Goal: Find contact information: Find contact information

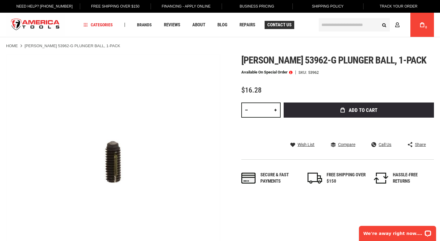
click at [278, 23] on span "Contact Us" at bounding box center [279, 25] width 24 height 5
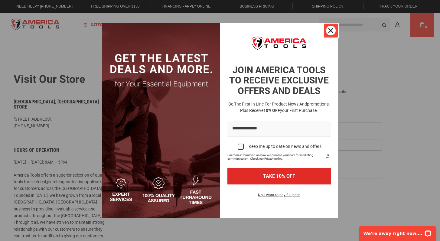
click at [330, 31] on icon "close icon" at bounding box center [330, 30] width 5 height 5
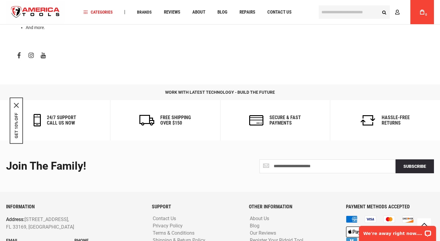
scroll to position [317, 0]
